Goal: Entertainment & Leisure: Consume media (video, audio)

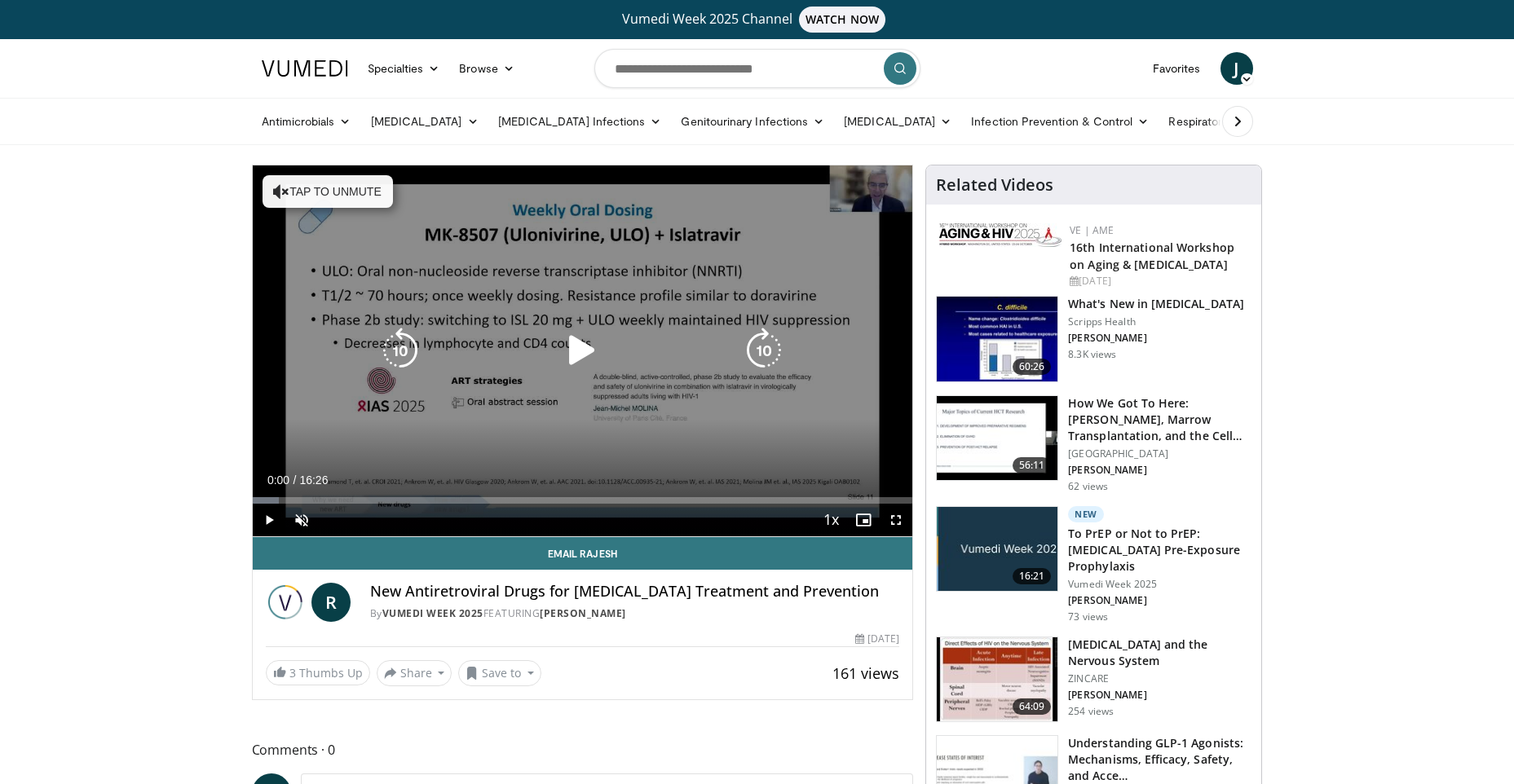
click at [545, 347] on div "Video Player" at bounding box center [582, 350] width 396 height 33
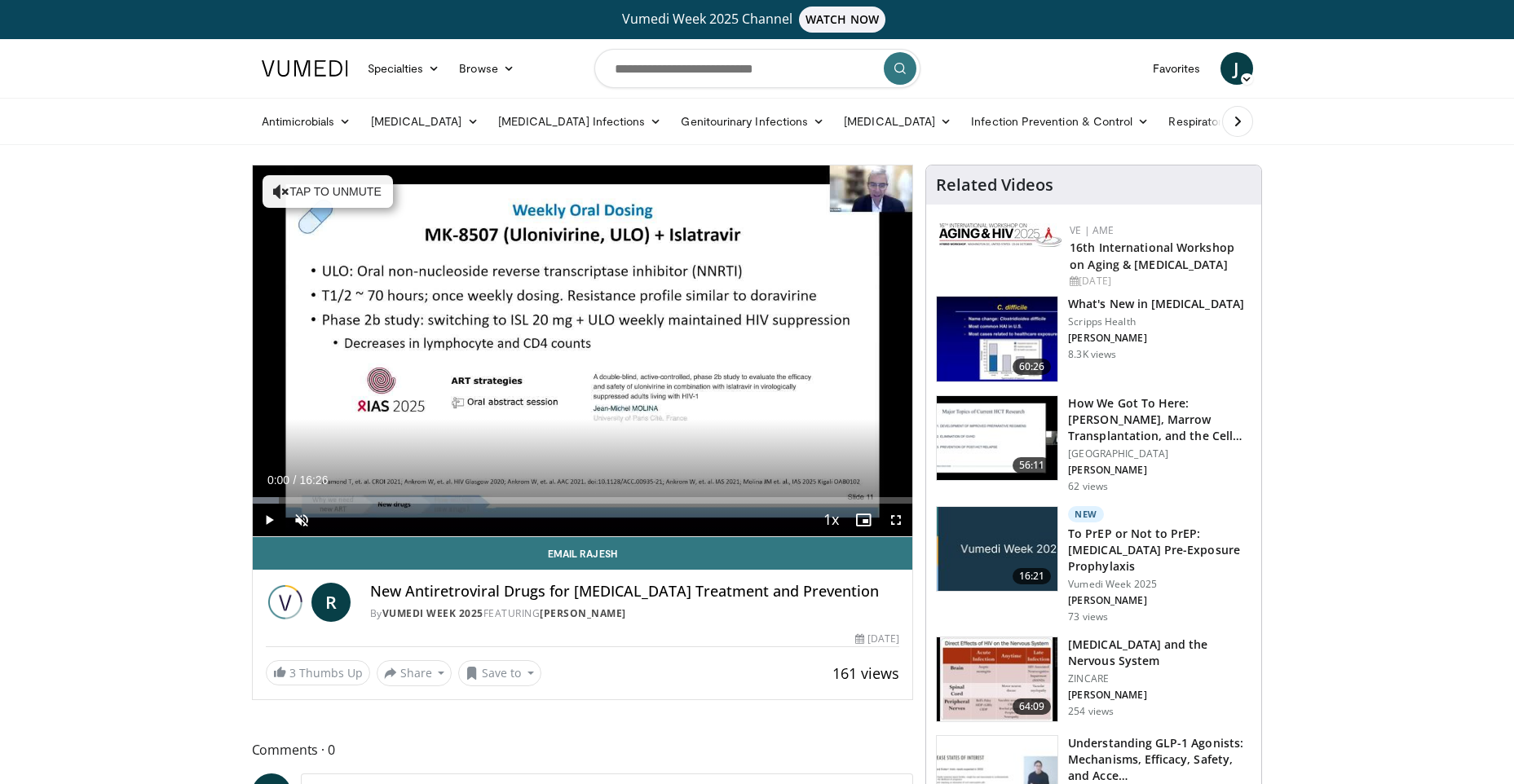
click at [1130, 544] on h3 "To PrEP or Not to PrEP: [MEDICAL_DATA] Pre-Exposure Prophylaxis" at bounding box center [1159, 551] width 184 height 49
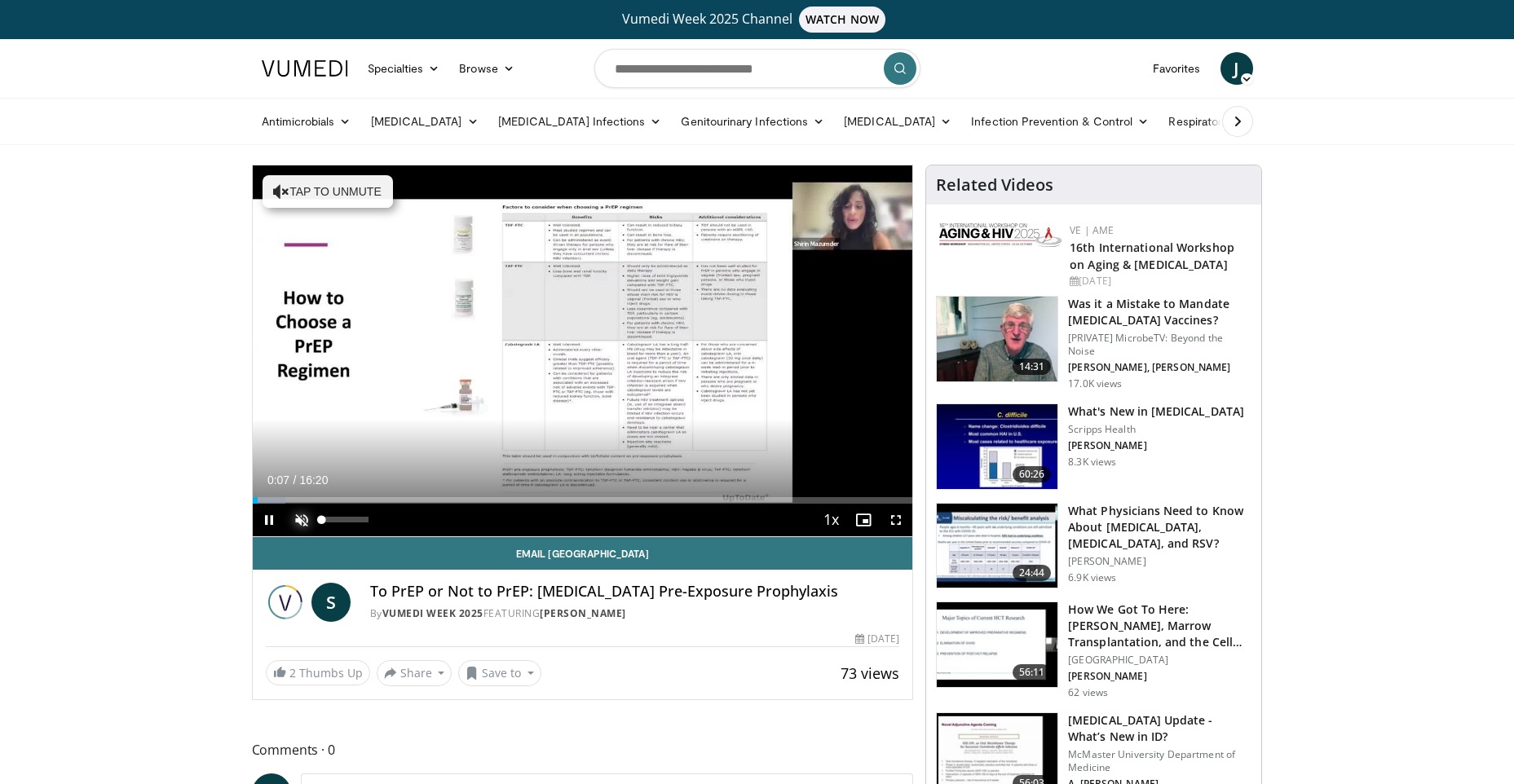
click at [304, 521] on span "Video Player" at bounding box center [301, 520] width 33 height 33
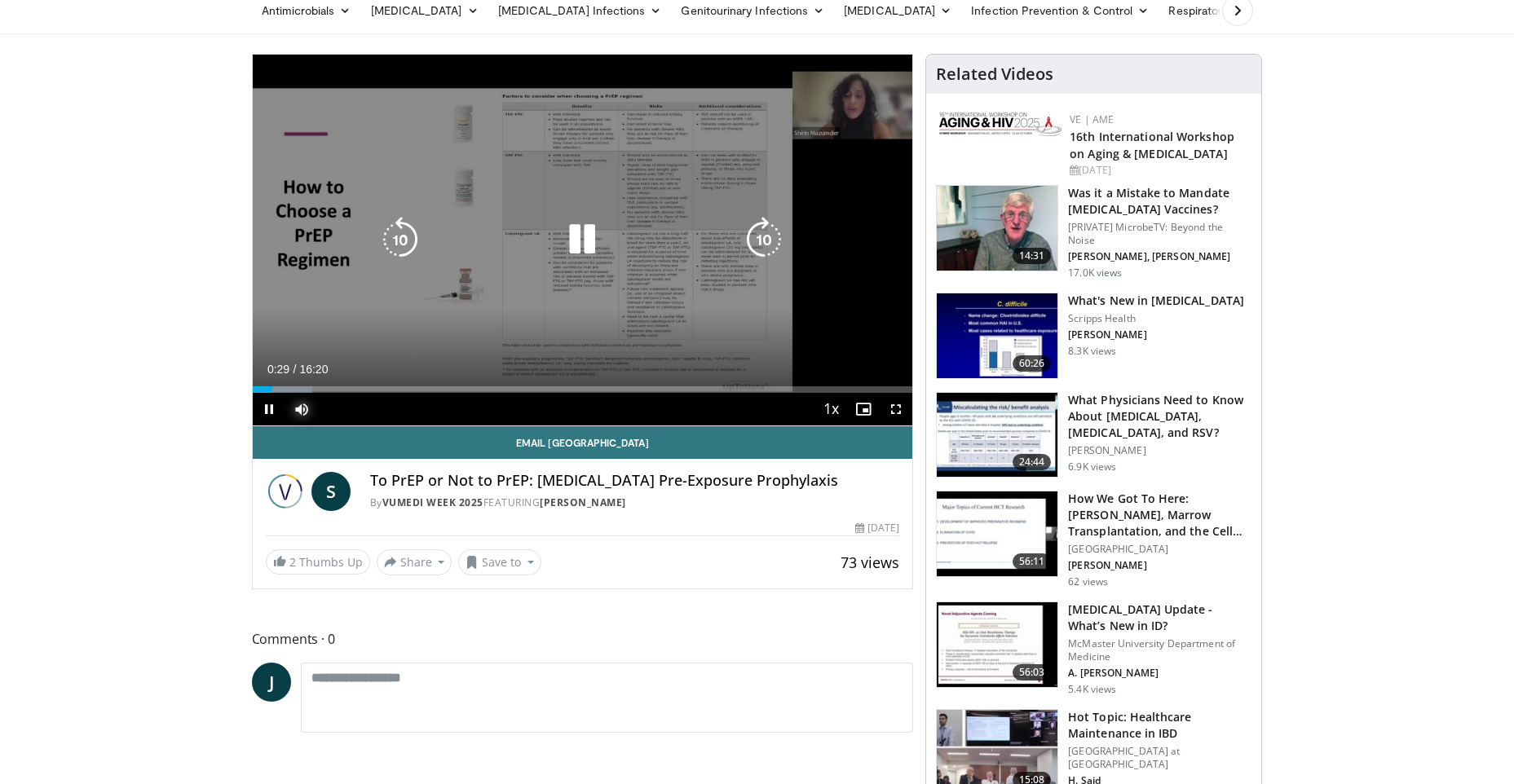
scroll to position [82, 0]
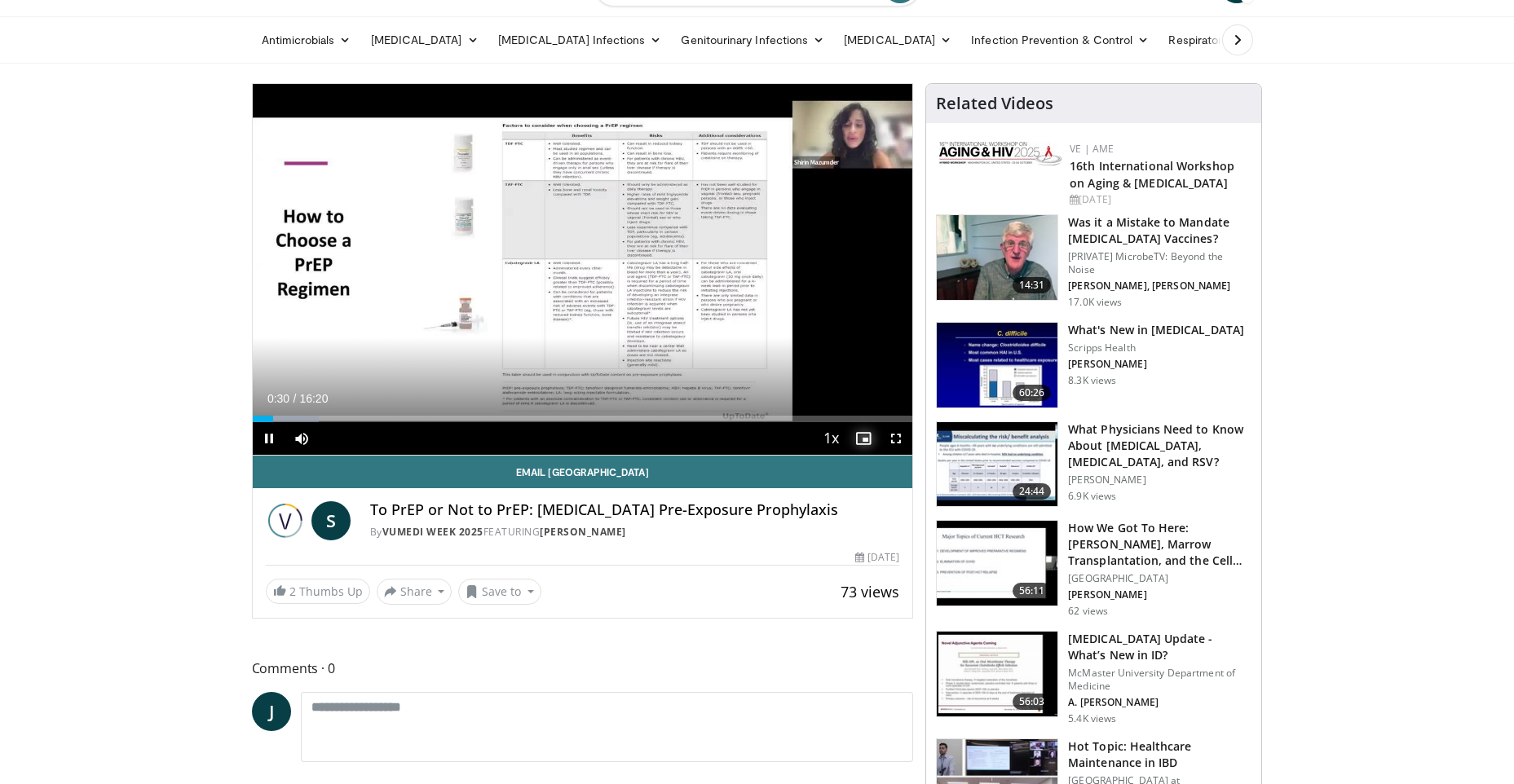
click at [860, 434] on span "Video Player" at bounding box center [863, 439] width 33 height 33
click at [892, 438] on span "Video Player" at bounding box center [895, 439] width 33 height 33
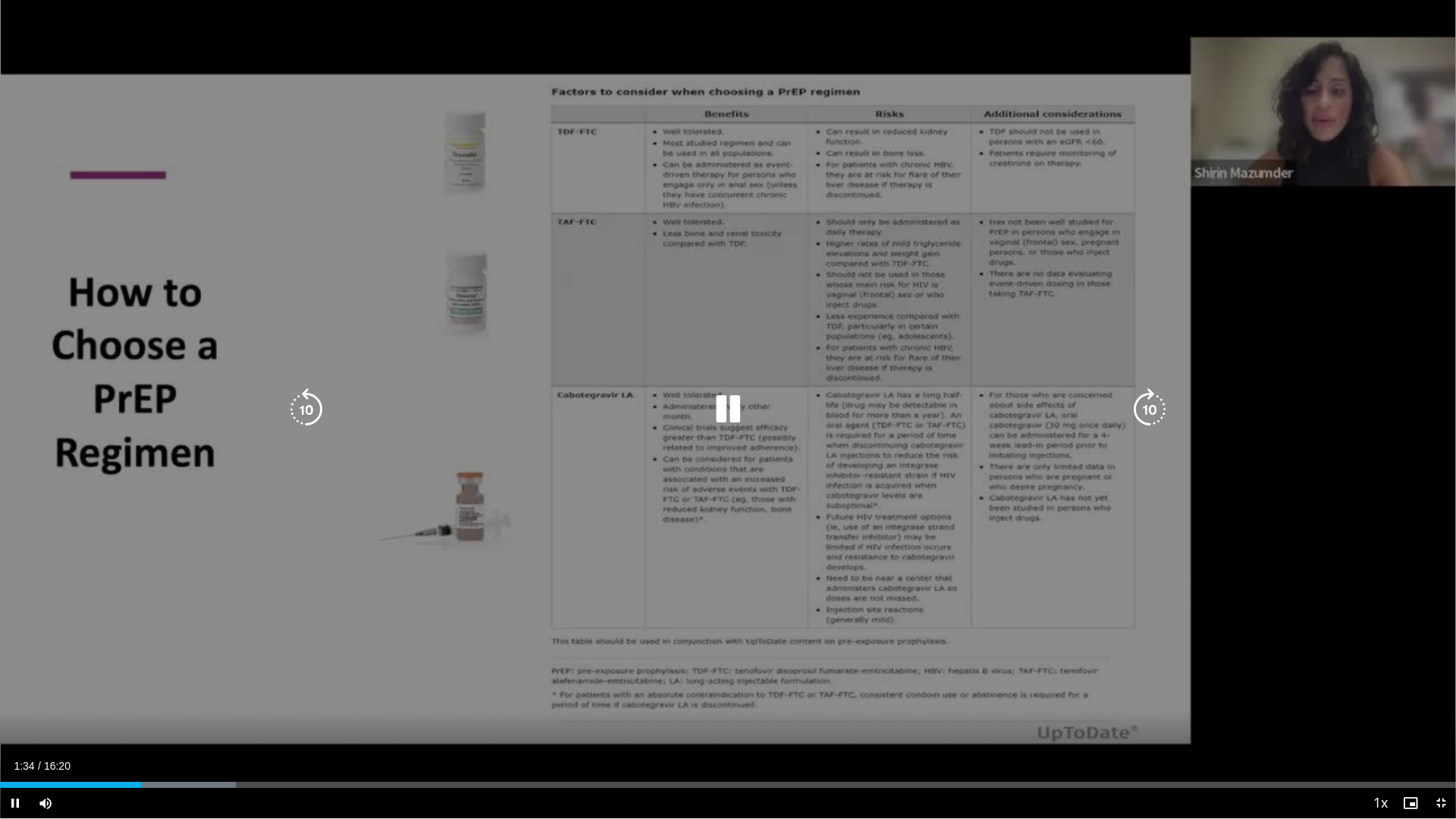
click at [302, 37] on div "10 seconds Tap to unmute" at bounding box center [728, 409] width 1456 height 818
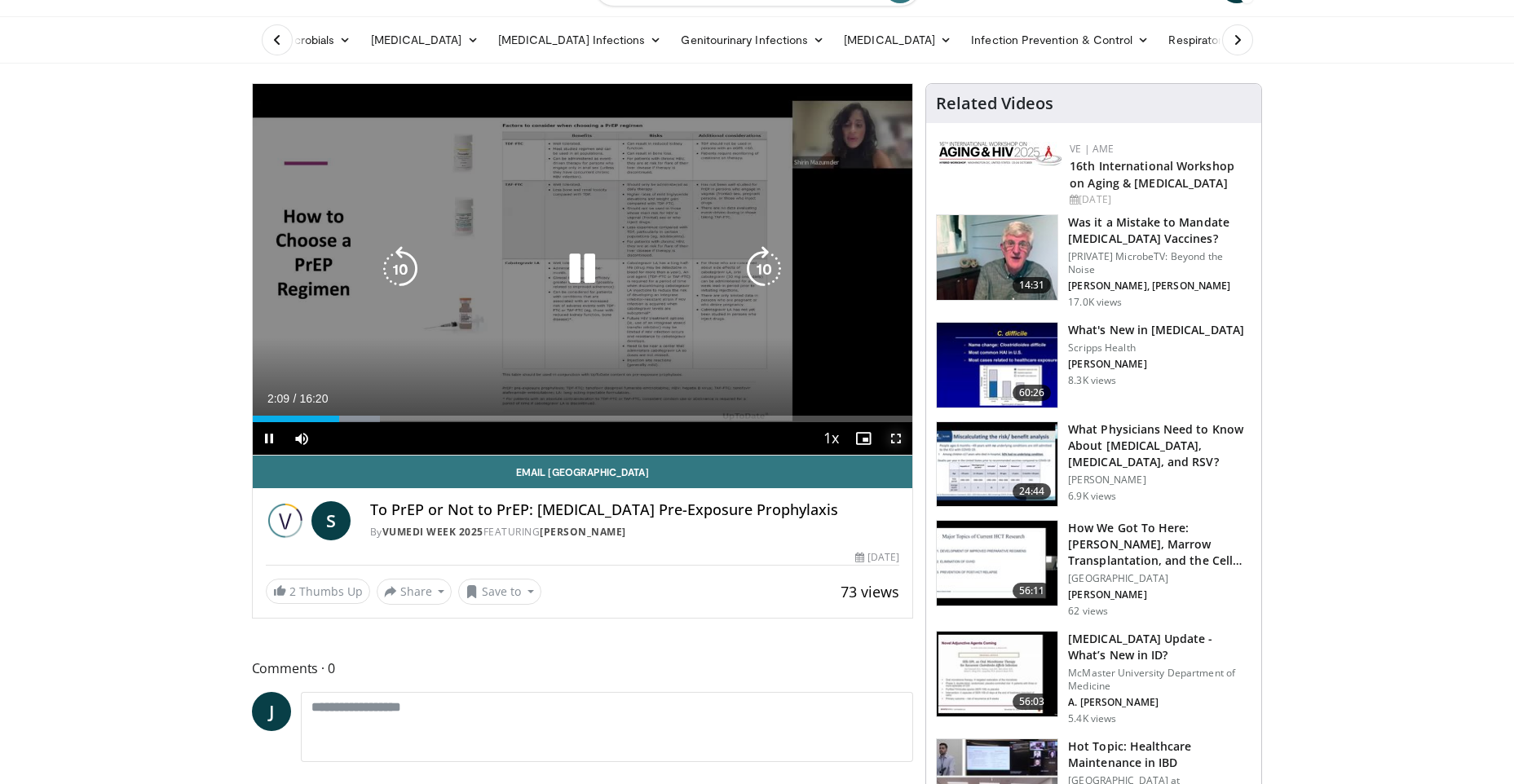
click at [900, 435] on span "Video Player" at bounding box center [895, 439] width 33 height 33
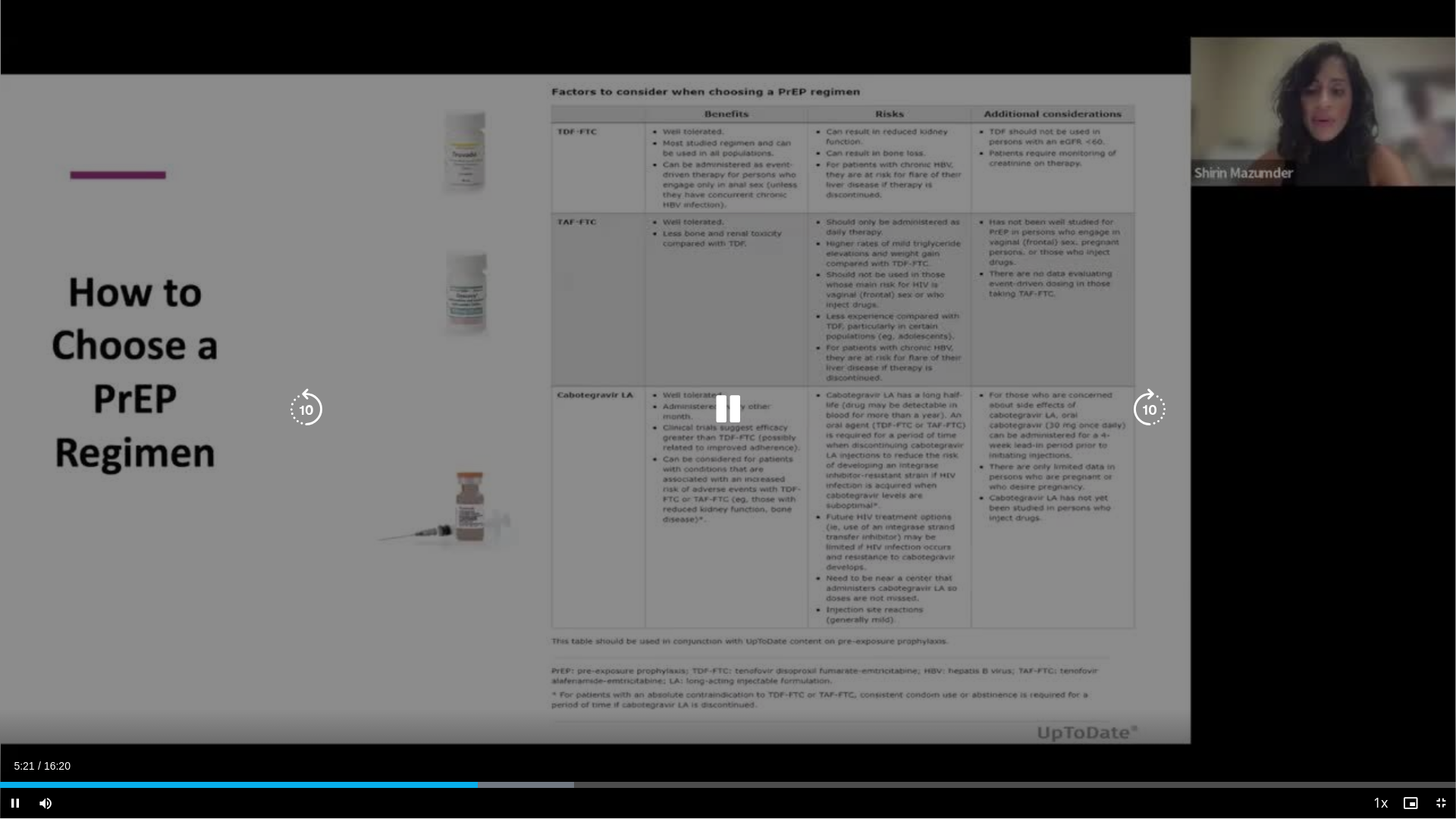
click at [724, 414] on icon "Video Player" at bounding box center [728, 409] width 42 height 42
click at [729, 401] on icon "Video Player" at bounding box center [728, 409] width 42 height 42
click at [375, 241] on div "10 seconds Tap to unmute" at bounding box center [728, 409] width 1456 height 818
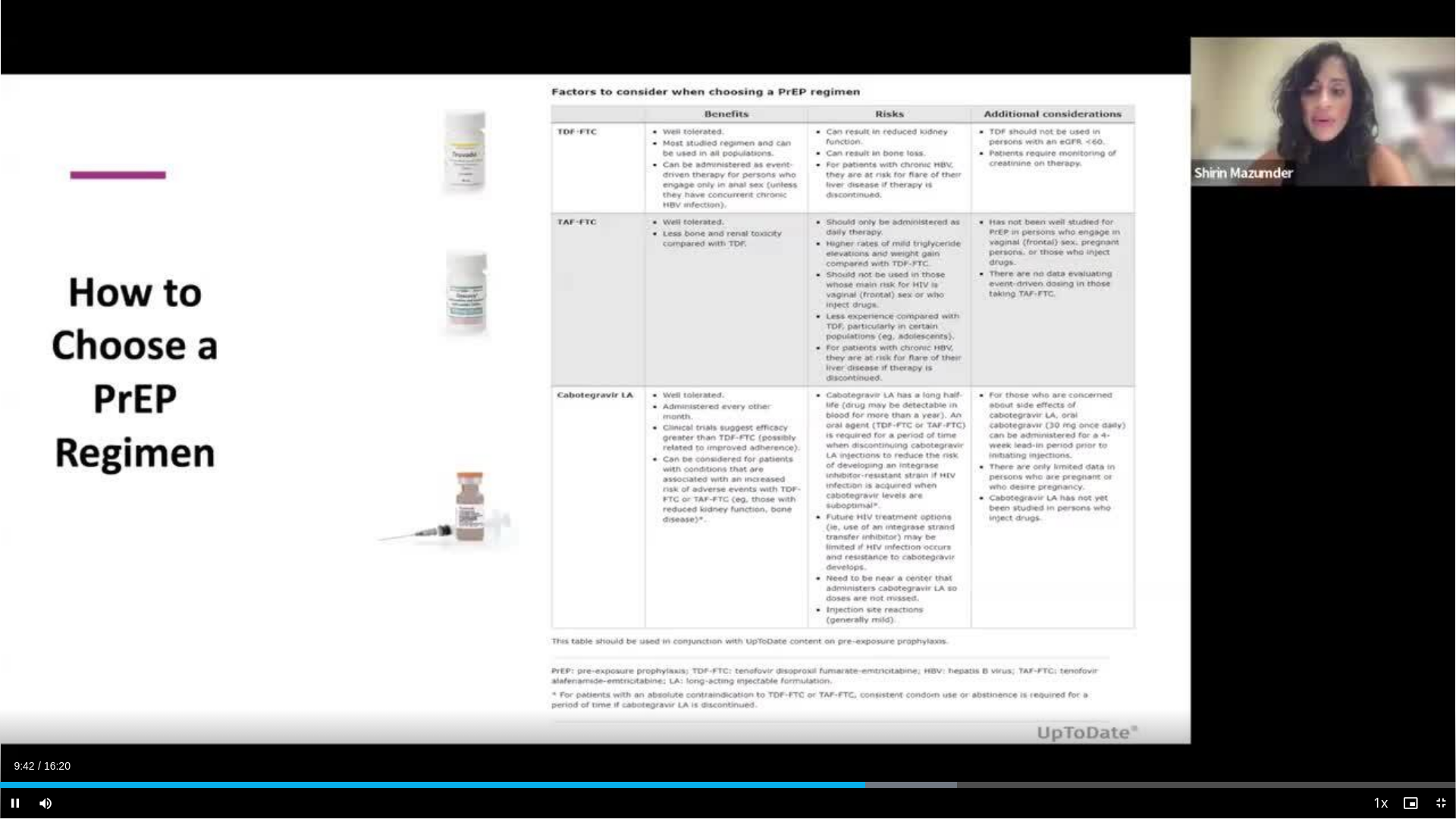
click at [376, 729] on div "Current Time 9:42 / Duration 16:20 Pause Skip Backward Skip Forward Mute 100% L…" at bounding box center [728, 803] width 1456 height 31
click at [388, 729] on div "Loaded : 65.74% 09:44 04:33" at bounding box center [728, 780] width 1456 height 14
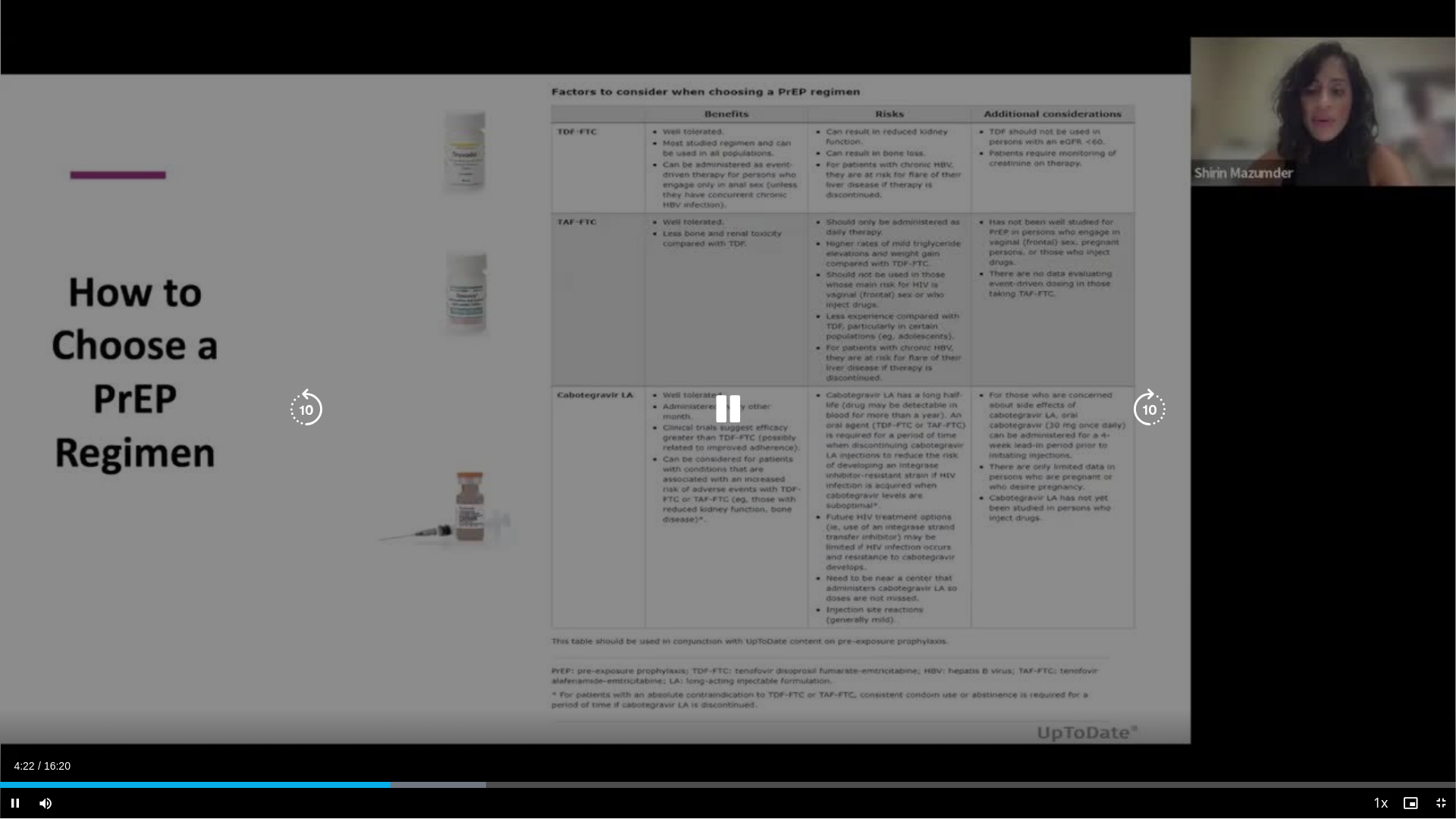
click at [735, 404] on icon "Video Player" at bounding box center [728, 409] width 42 height 42
click at [742, 410] on icon "Video Player" at bounding box center [728, 409] width 42 height 42
click at [722, 729] on div "Loaded : 35.69% 04:49 08:06" at bounding box center [728, 780] width 1456 height 14
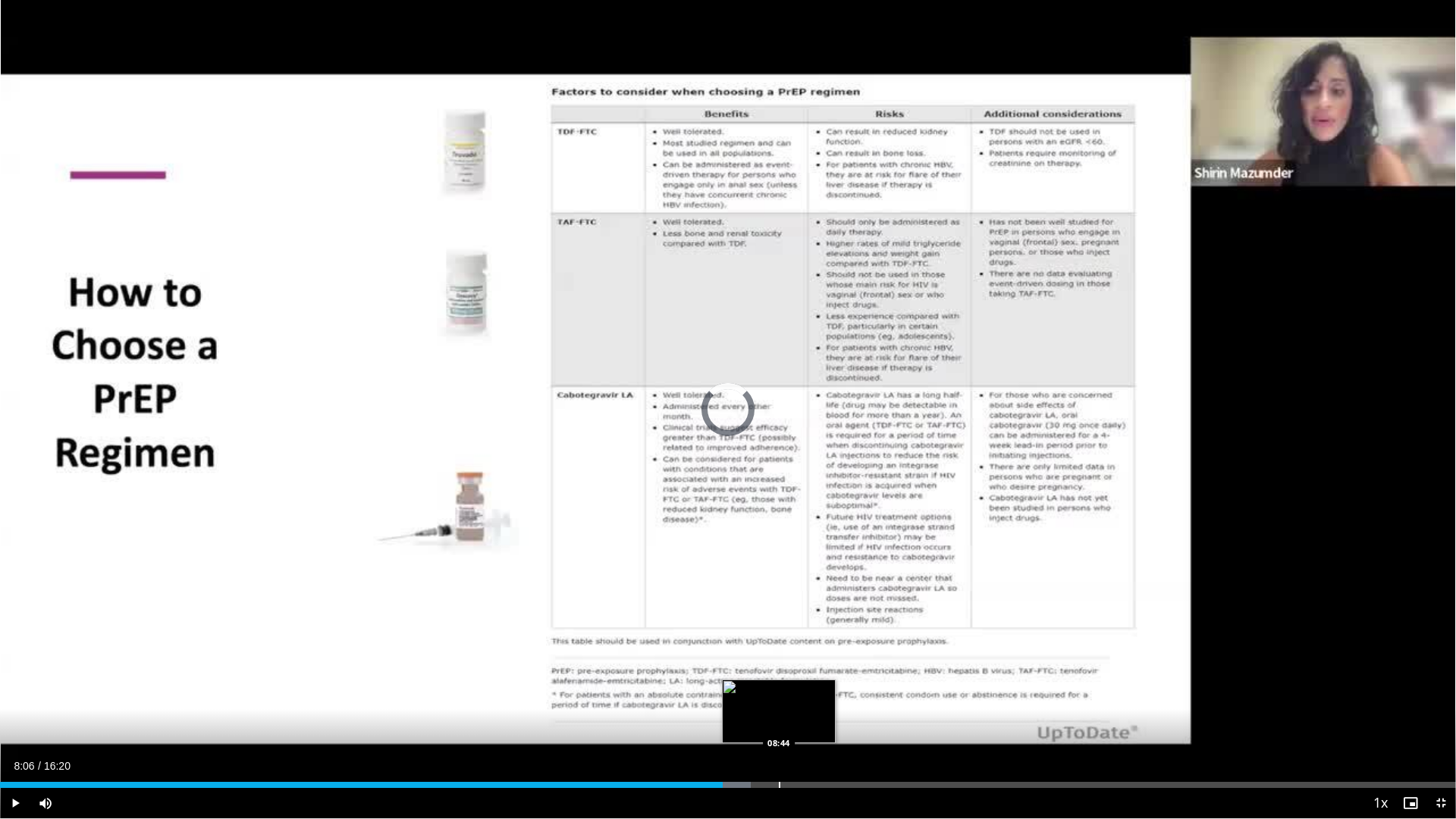
click at [779, 729] on div "Loaded : 51.58% 08:06 08:44" at bounding box center [728, 780] width 1456 height 14
click at [819, 729] on div "Loaded : 60.16% 08:46 09:12" at bounding box center [728, 780] width 1456 height 14
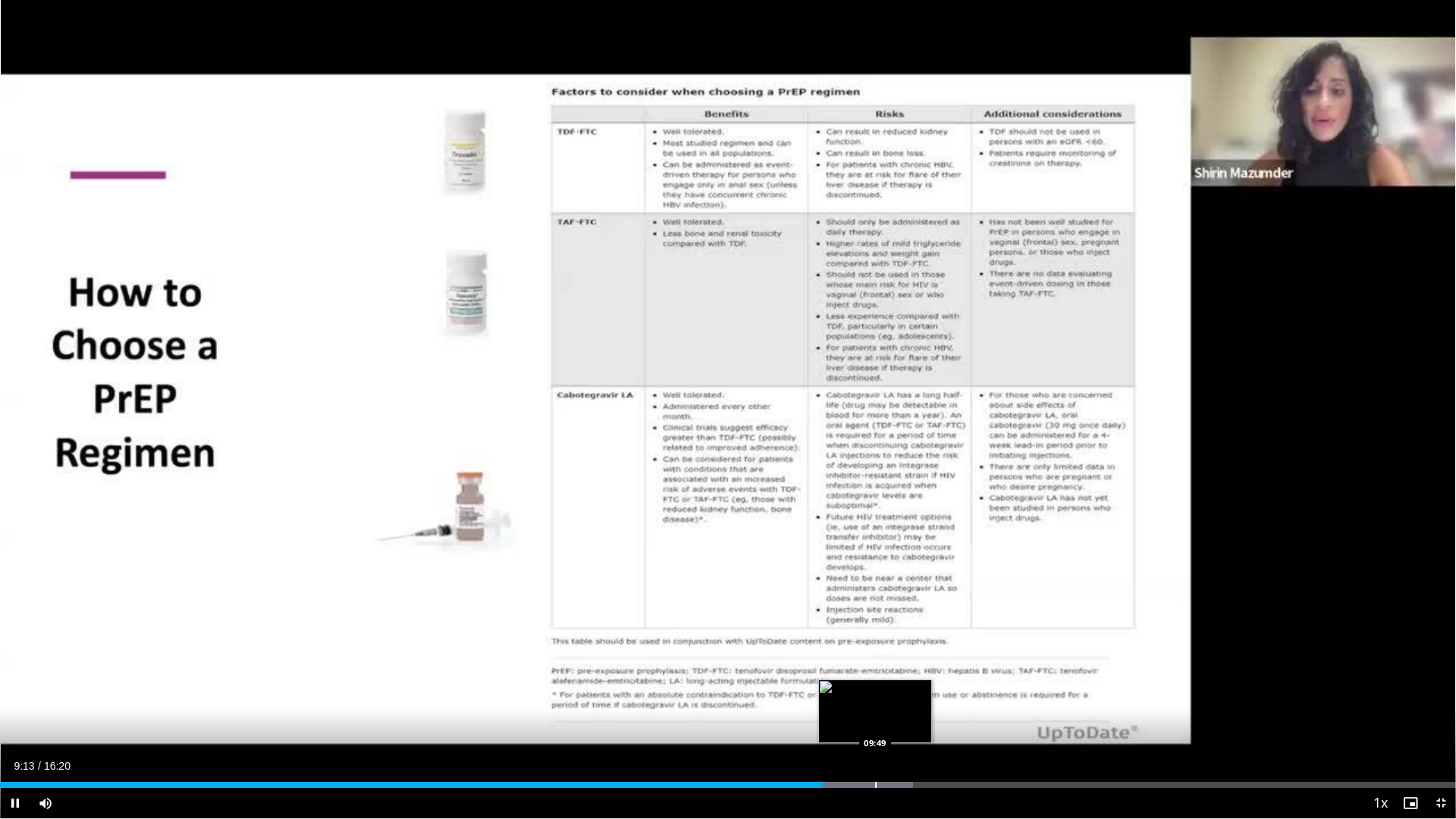
click at [876, 729] on div "Progress Bar" at bounding box center [876, 785] width 2 height 6
click at [931, 729] on div "Progress Bar" at bounding box center [932, 785] width 2 height 6
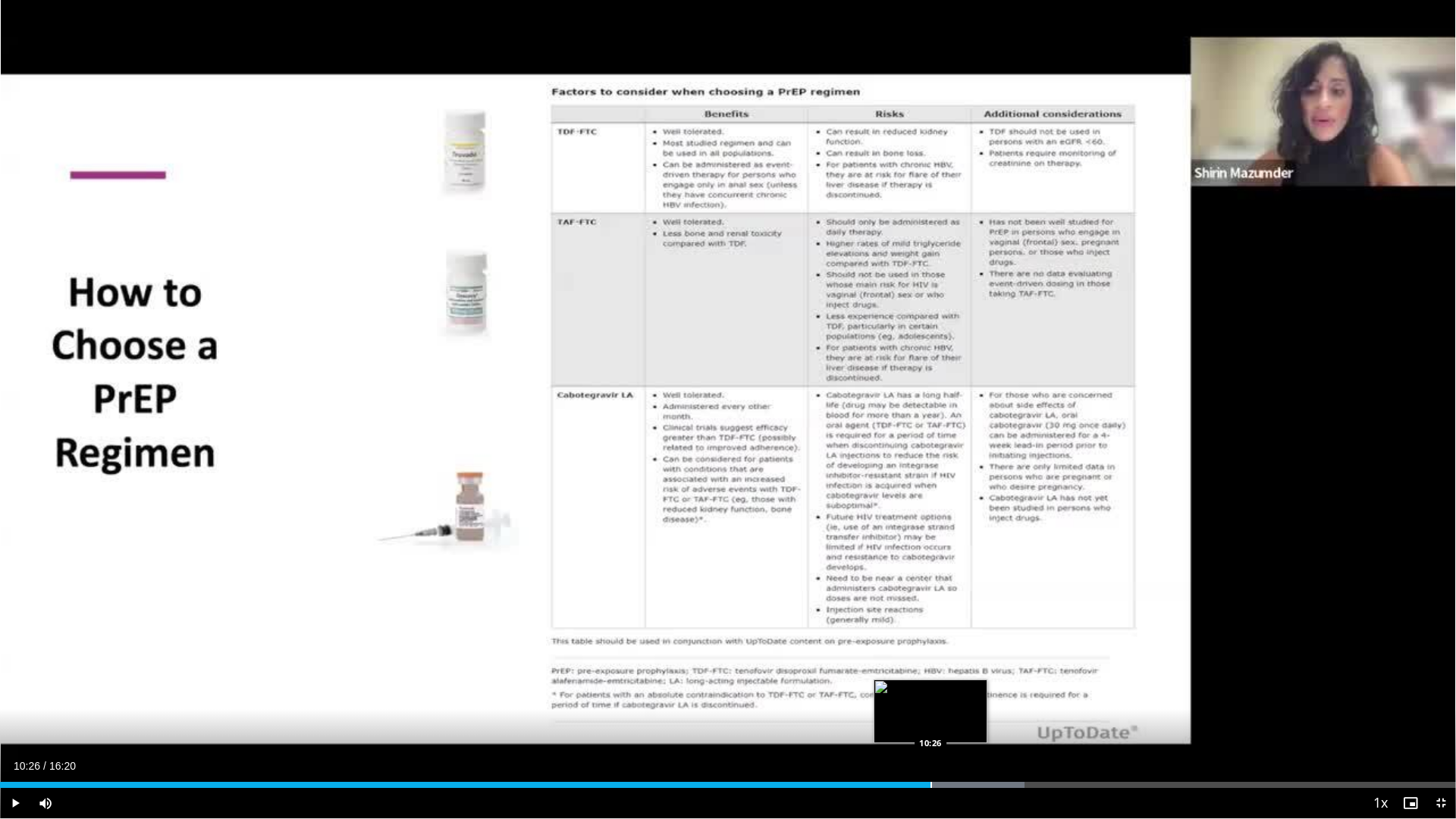
click at [931, 729] on div "Progress Bar" at bounding box center [932, 785] width 2 height 6
click at [958, 729] on div "Progress Bar" at bounding box center [959, 785] width 2 height 6
click at [961, 729] on div "Progress Bar" at bounding box center [962, 785] width 2 height 6
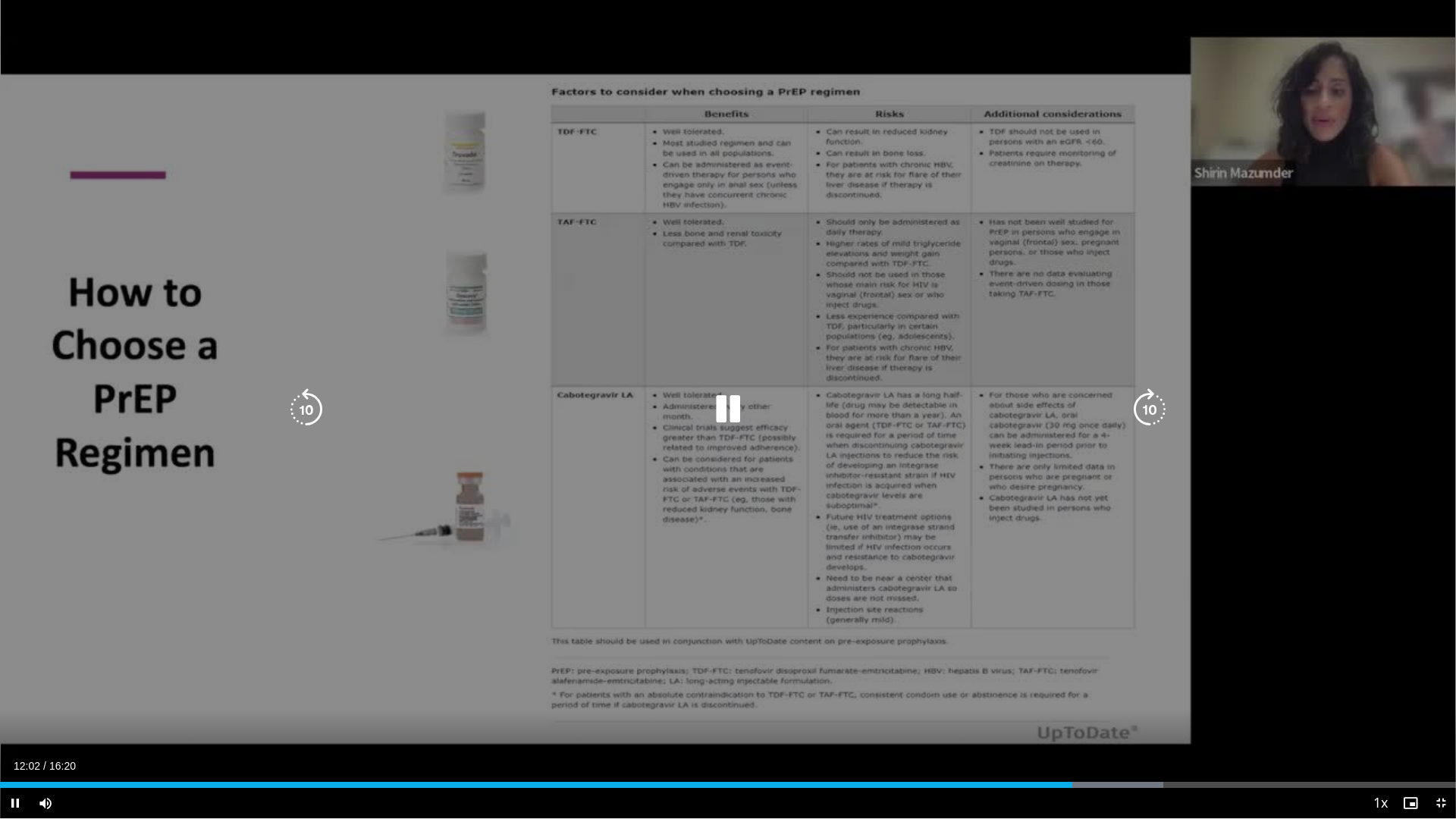
click at [1152, 413] on icon "Video Player" at bounding box center [1150, 409] width 42 height 42
click at [294, 410] on icon "Video Player" at bounding box center [306, 409] width 42 height 42
click at [1150, 410] on icon "Video Player" at bounding box center [1150, 409] width 42 height 42
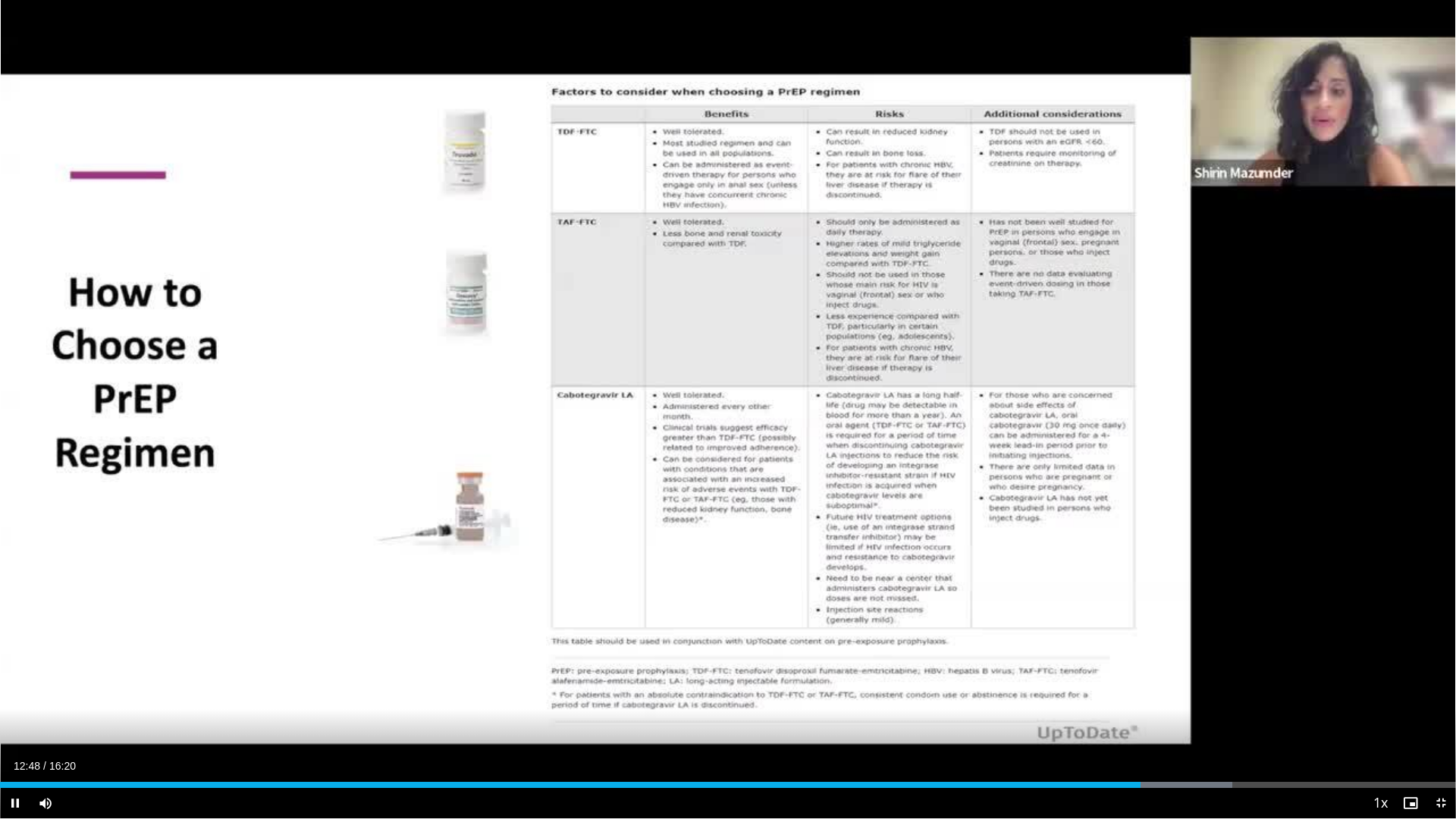
click at [728, 402] on div "10 seconds Tap to unmute" at bounding box center [728, 409] width 1456 height 818
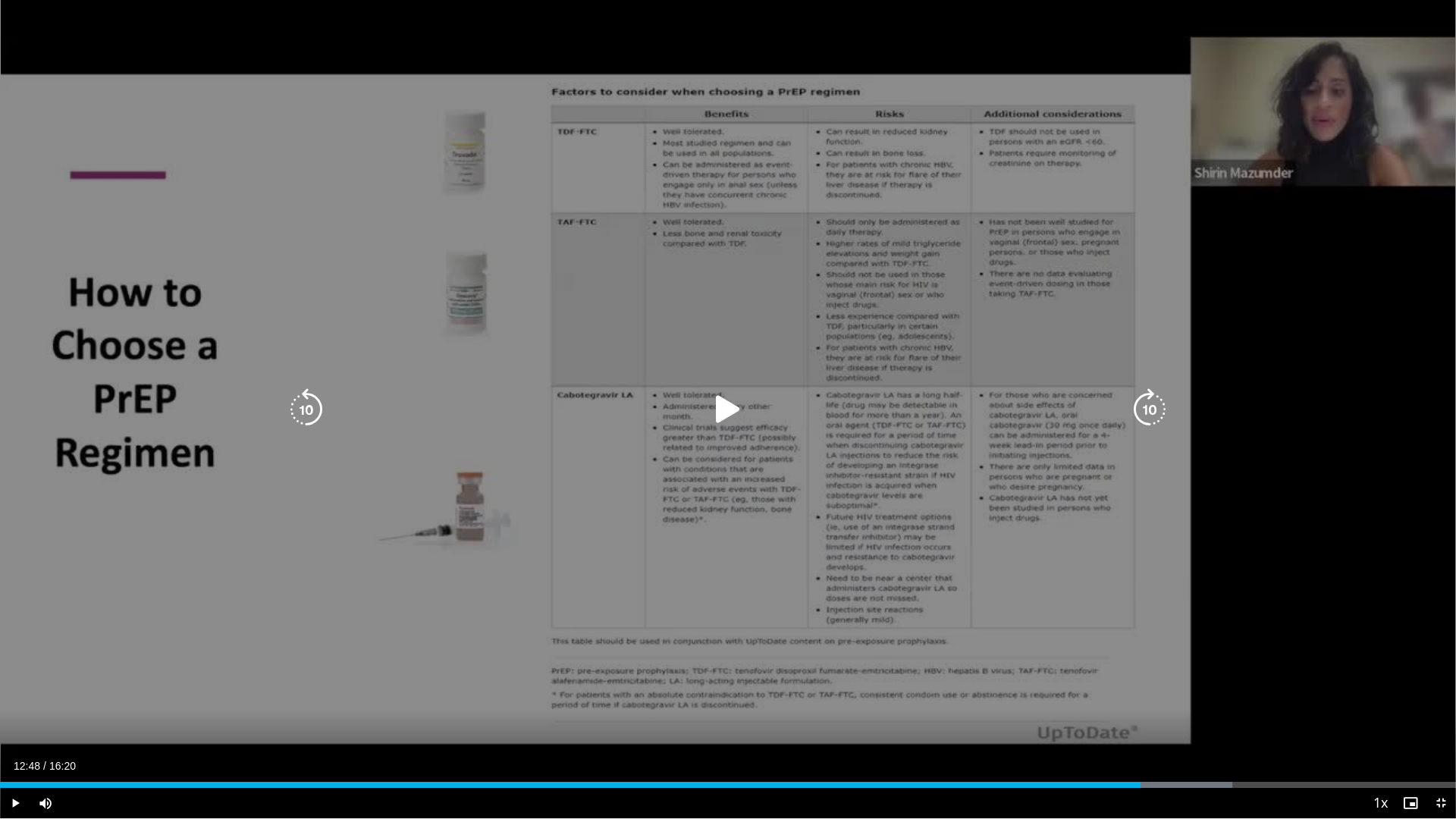
click at [721, 423] on icon "Video Player" at bounding box center [728, 409] width 42 height 42
click at [733, 406] on icon "Video Player" at bounding box center [728, 409] width 42 height 42
